Goal: Transaction & Acquisition: Purchase product/service

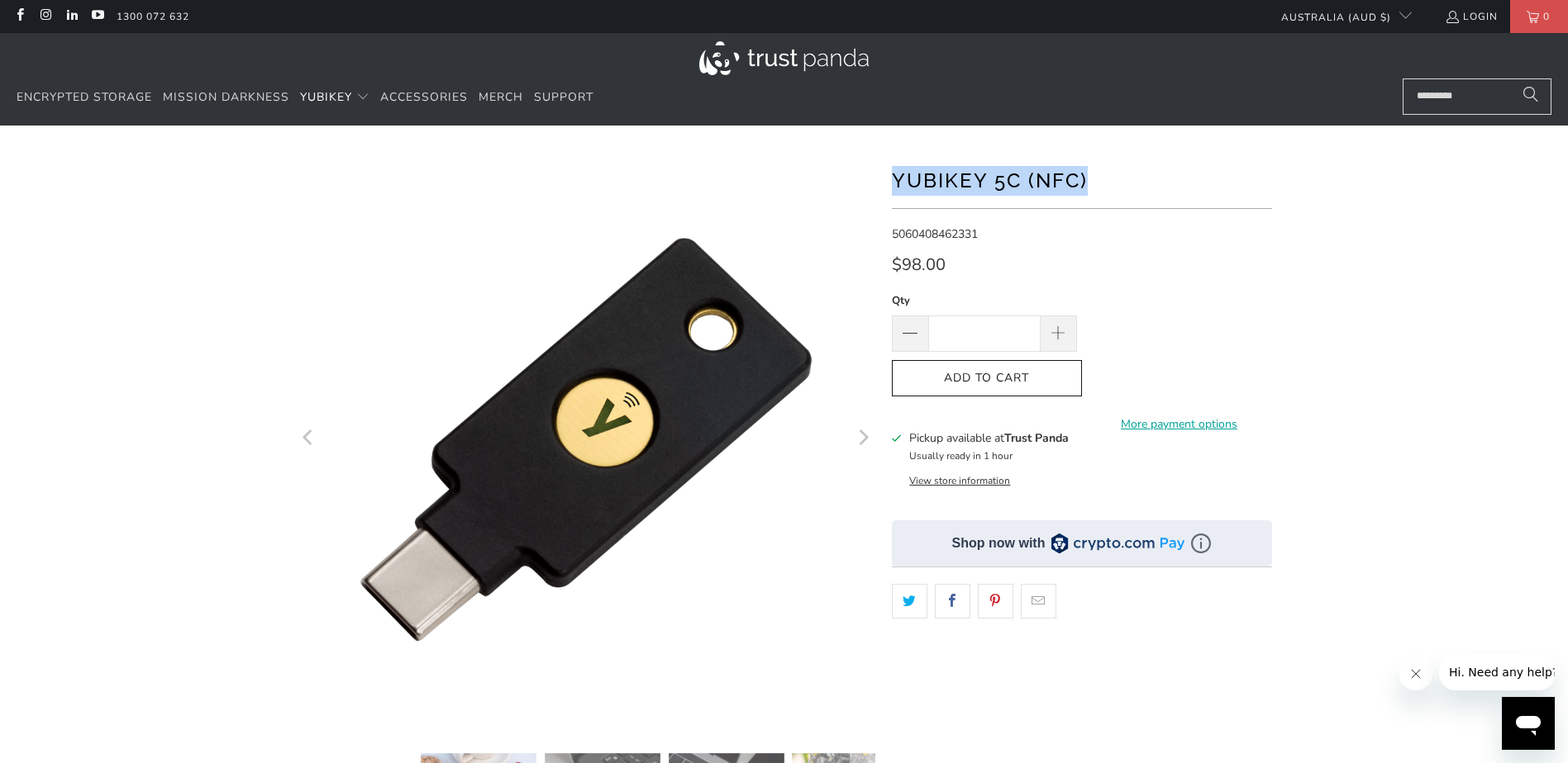
drag, startPoint x: 890, startPoint y: 184, endPoint x: 1093, endPoint y: 184, distance: 203.0
click at [1093, 184] on div "*" at bounding box center [785, 568] width 992 height 834
copy h1 "YubiKey 5C (NFC)"
click at [861, 437] on icon "Next" at bounding box center [863, 438] width 16 height 347
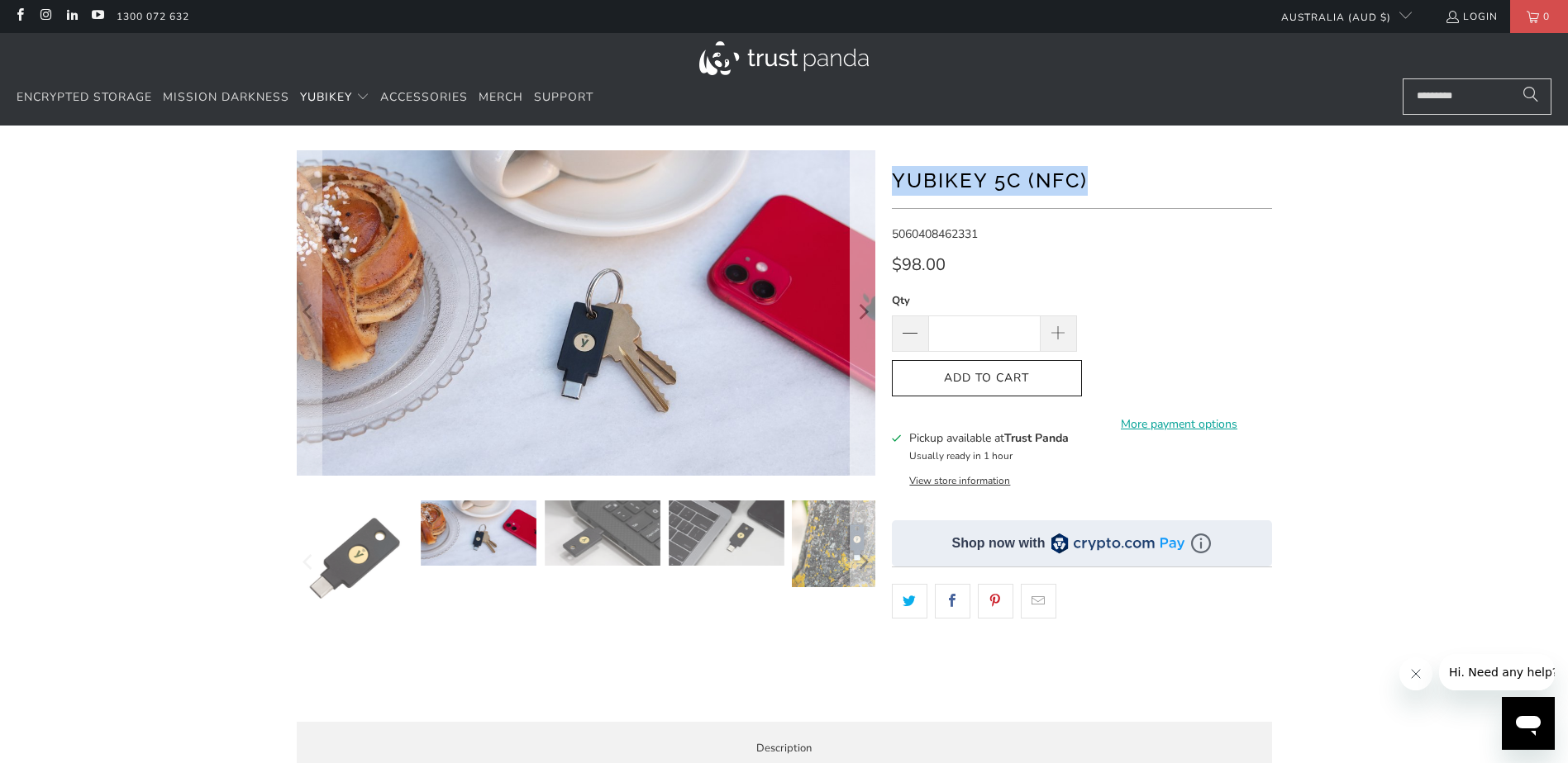
click at [861, 437] on button "Next" at bounding box center [862, 313] width 26 height 325
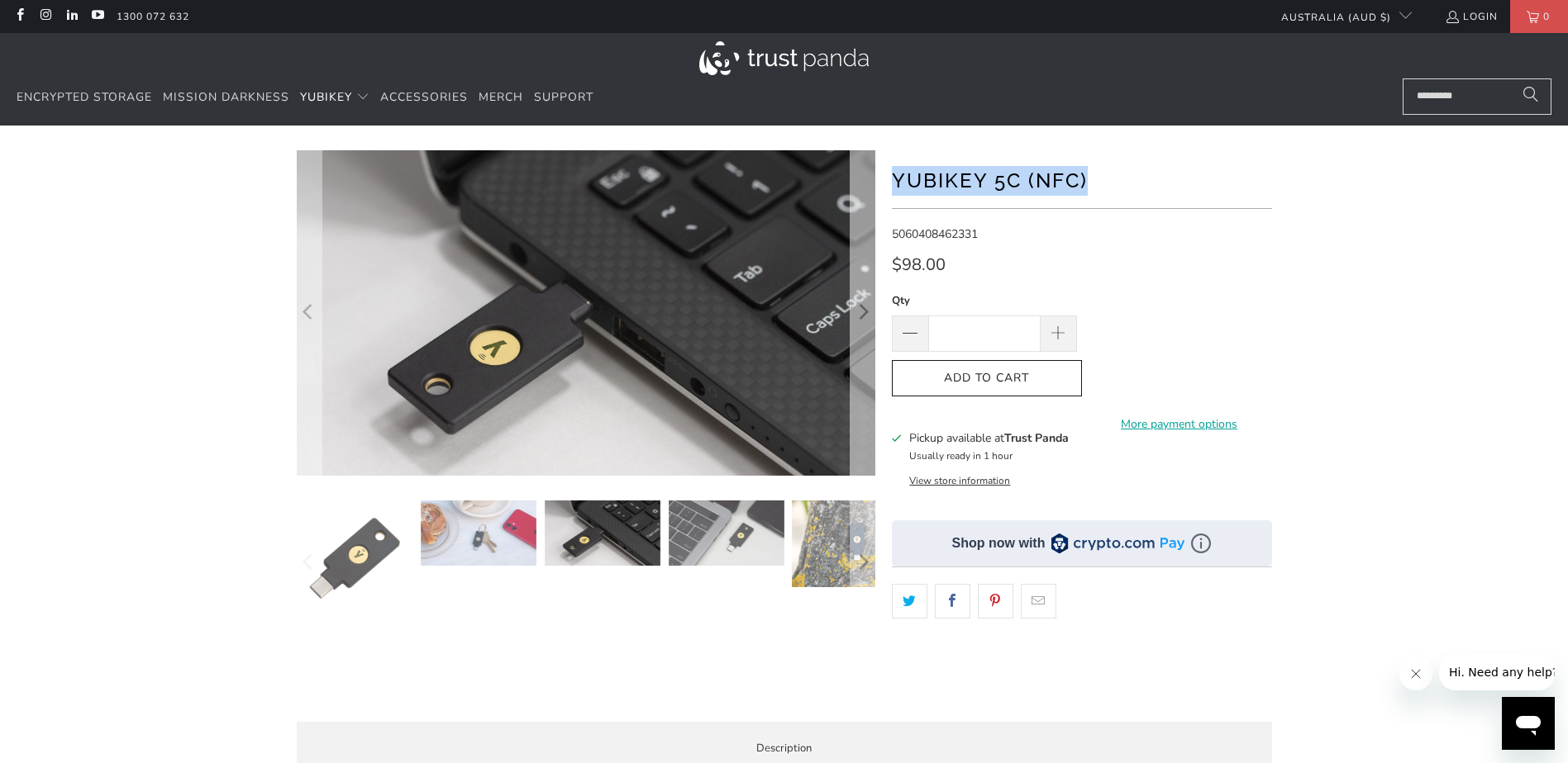
click at [861, 437] on button "Next" at bounding box center [862, 313] width 26 height 325
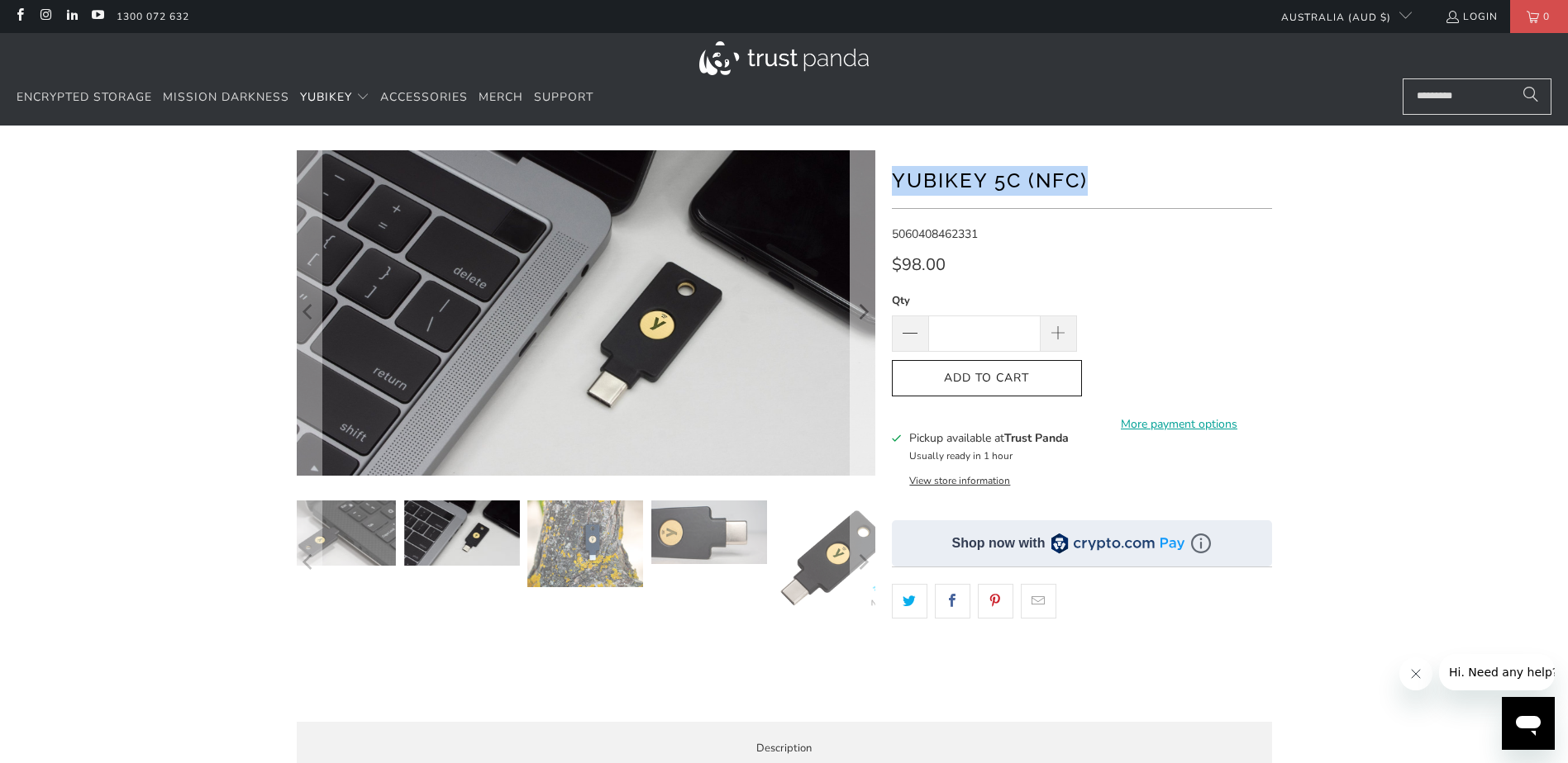
click at [866, 317] on icon "Next" at bounding box center [863, 314] width 16 height 195
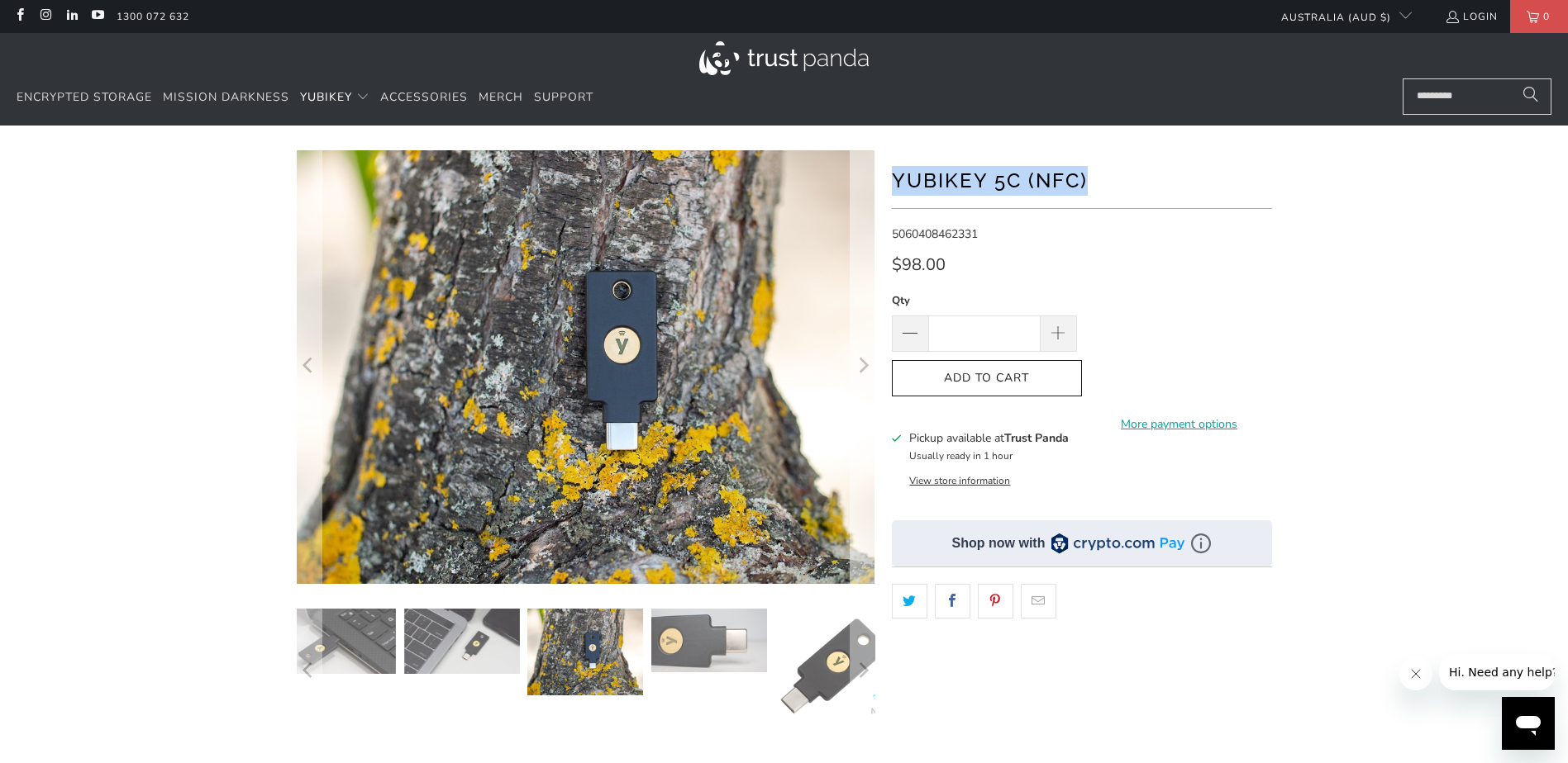
click at [866, 317] on icon "Next" at bounding box center [863, 367] width 16 height 260
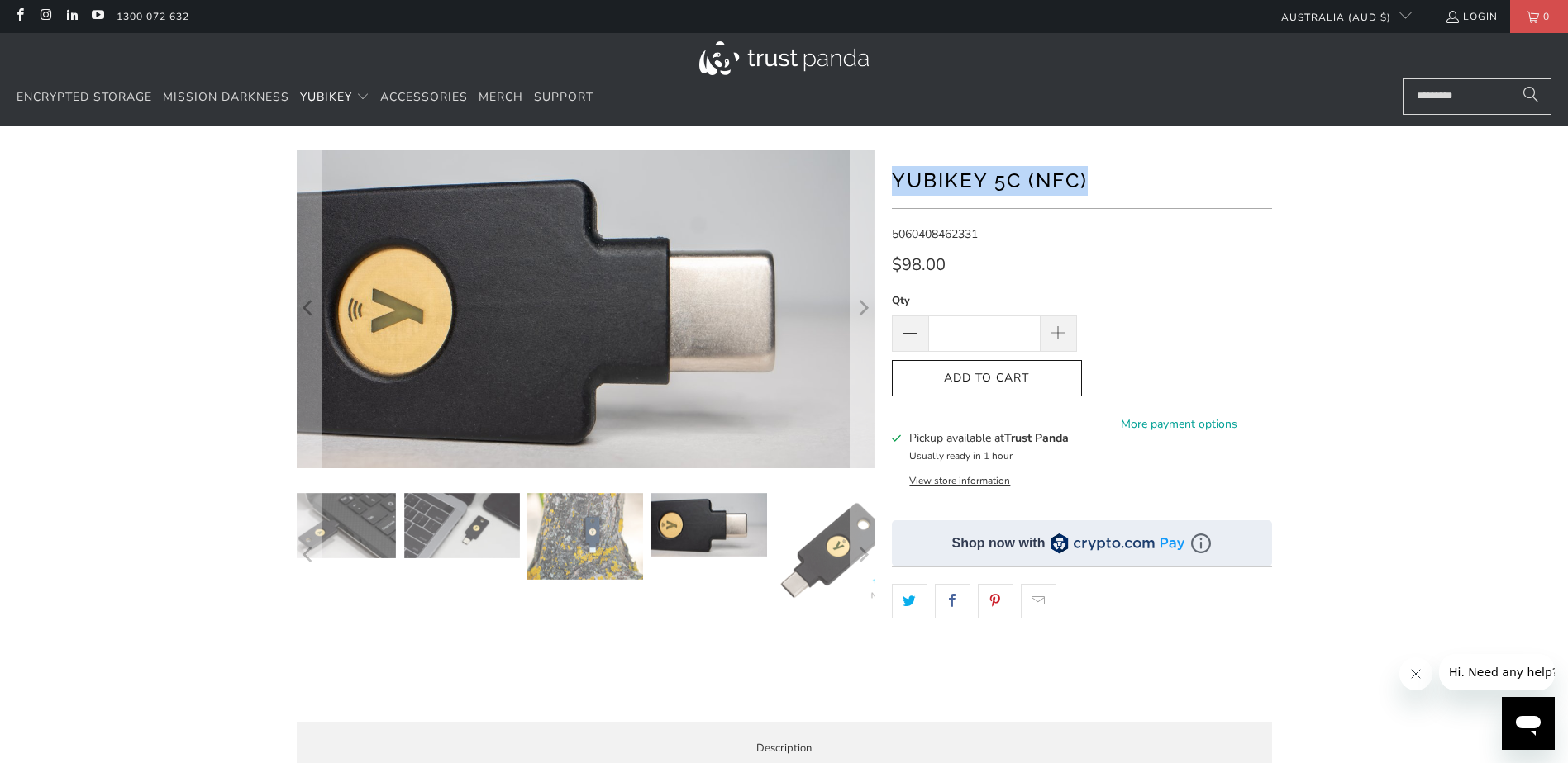
click at [866, 317] on icon "Next" at bounding box center [863, 309] width 16 height 191
